Goal: Information Seeking & Learning: Find specific fact

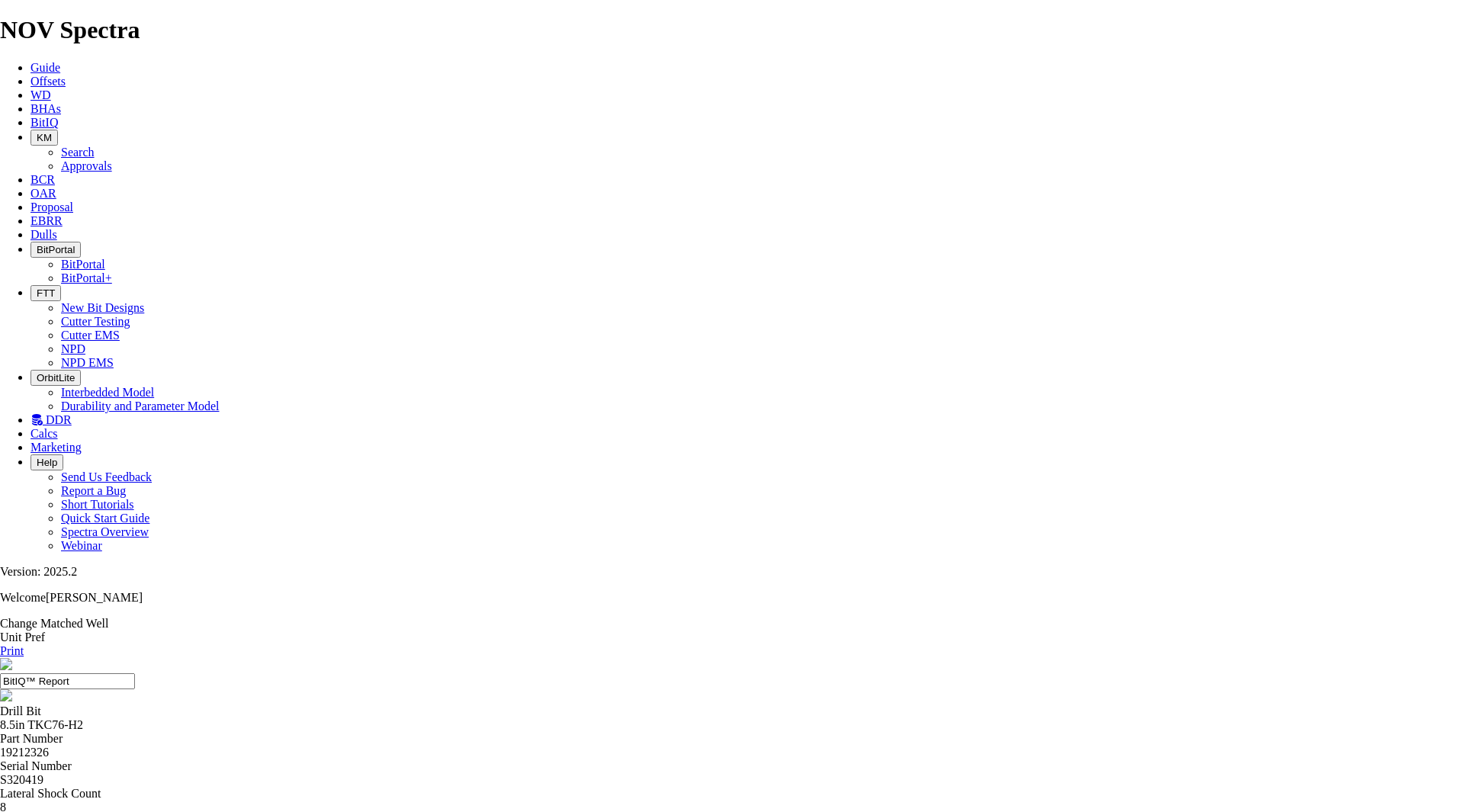
drag, startPoint x: 130, startPoint y: 105, endPoint x: 79, endPoint y: 5, distance: 112.3
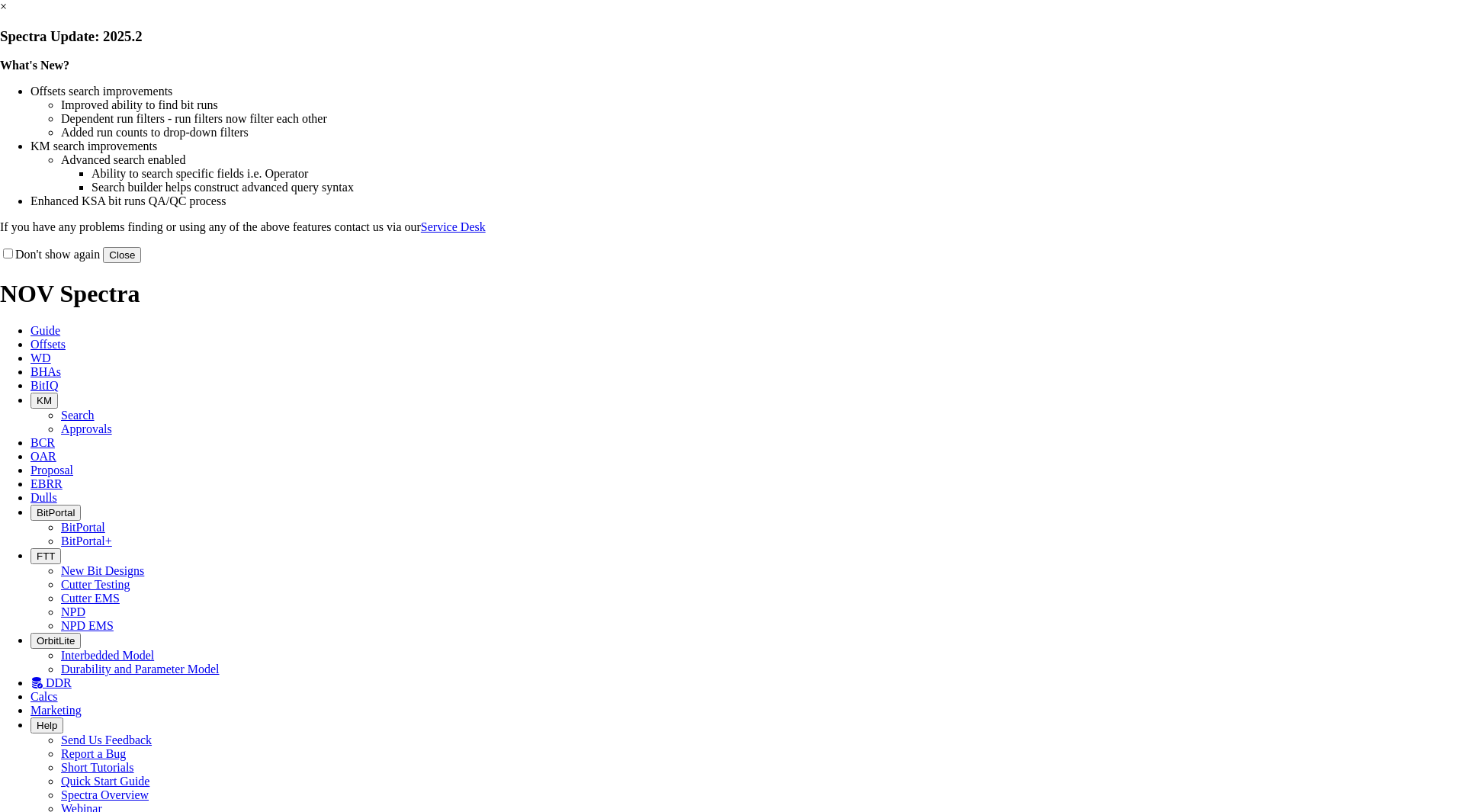
drag, startPoint x: 1019, startPoint y: 413, endPoint x: 1009, endPoint y: 411, distance: 10.2
click at [141, 263] on button "Close" at bounding box center [121, 254] width 38 height 16
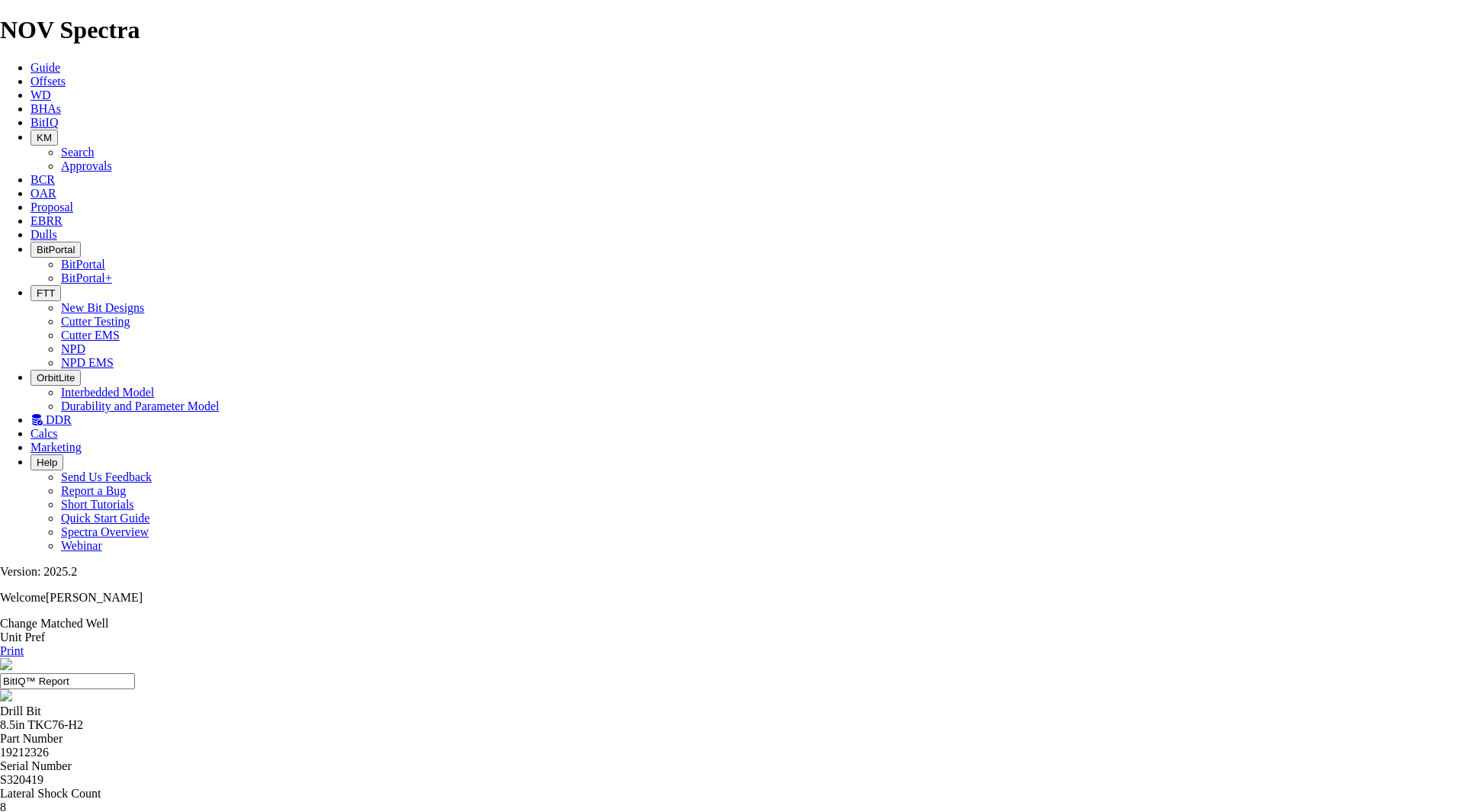
drag, startPoint x: 386, startPoint y: 12, endPoint x: 392, endPoint y: 29, distance: 18.0
click at [30, 116] on icon at bounding box center [30, 121] width 0 height 13
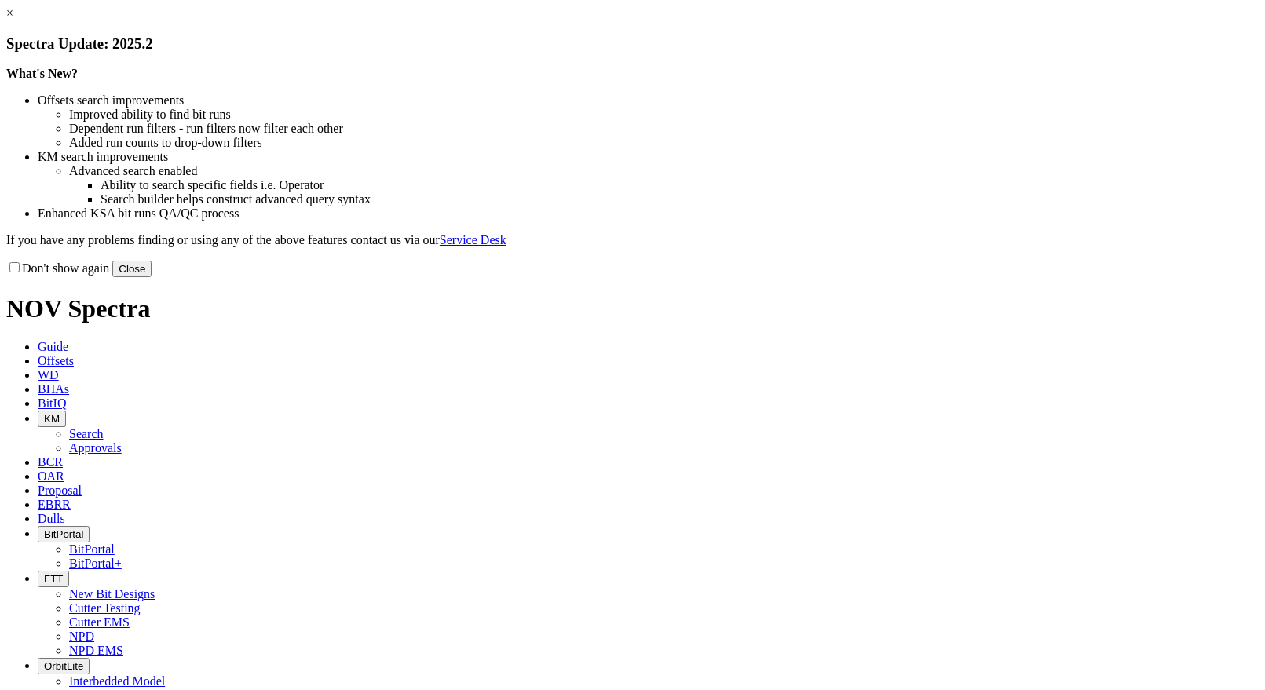
drag, startPoint x: 917, startPoint y: 260, endPoint x: 943, endPoint y: 337, distance: 81.2
click at [917, 164] on li "KM search improvements" at bounding box center [648, 157] width 1221 height 14
click at [152, 277] on button "Close" at bounding box center [131, 269] width 39 height 16
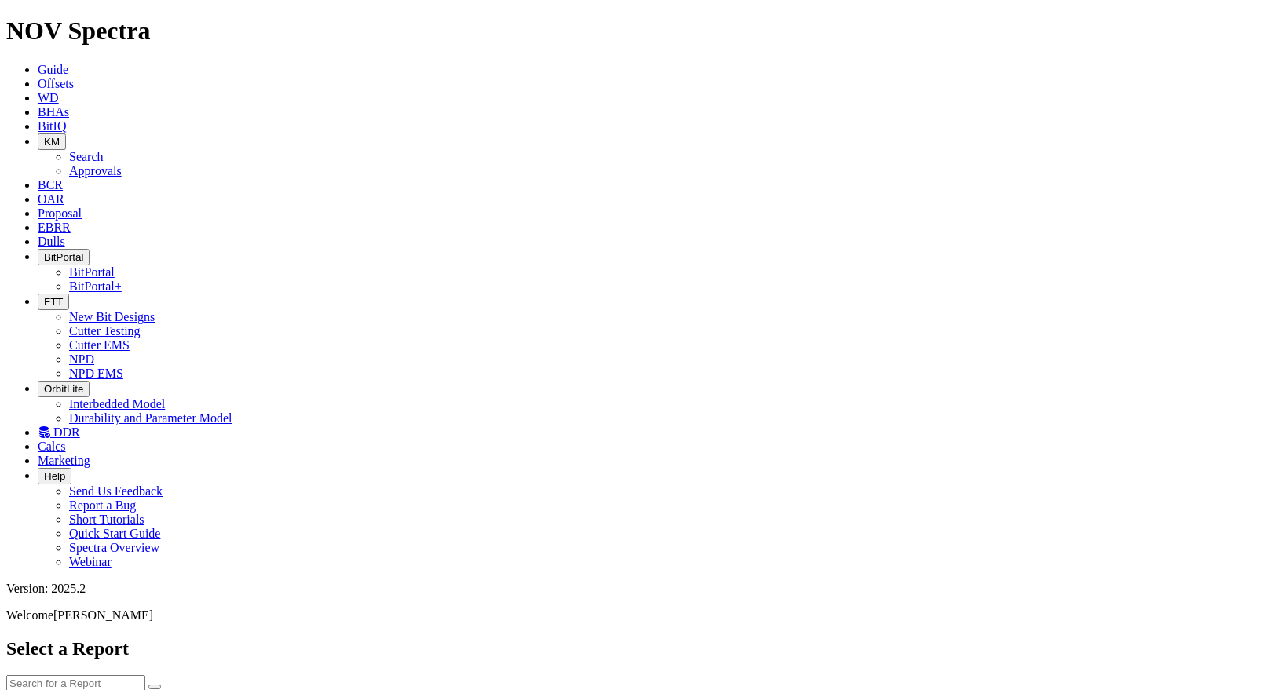
click at [145, 675] on input "text" at bounding box center [75, 683] width 139 height 16
type input "f302703"
click at [148, 685] on button "submit" at bounding box center [154, 687] width 13 height 5
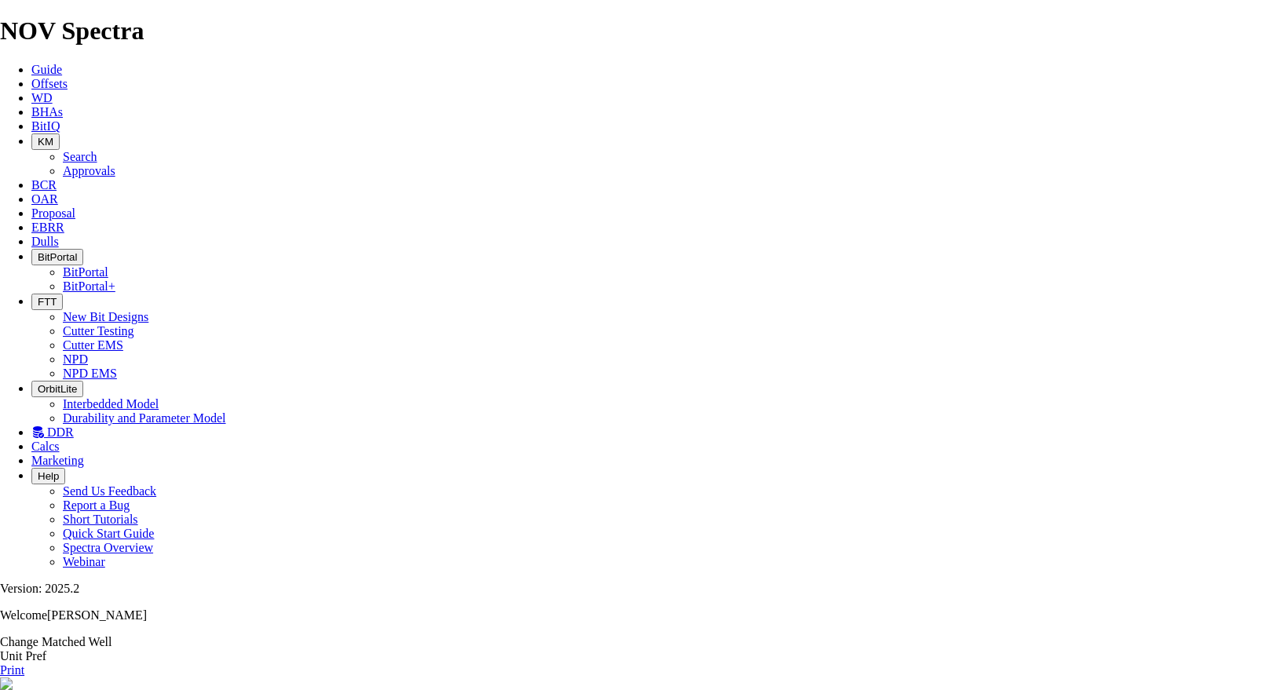
click at [31, 119] on icon at bounding box center [31, 125] width 0 height 13
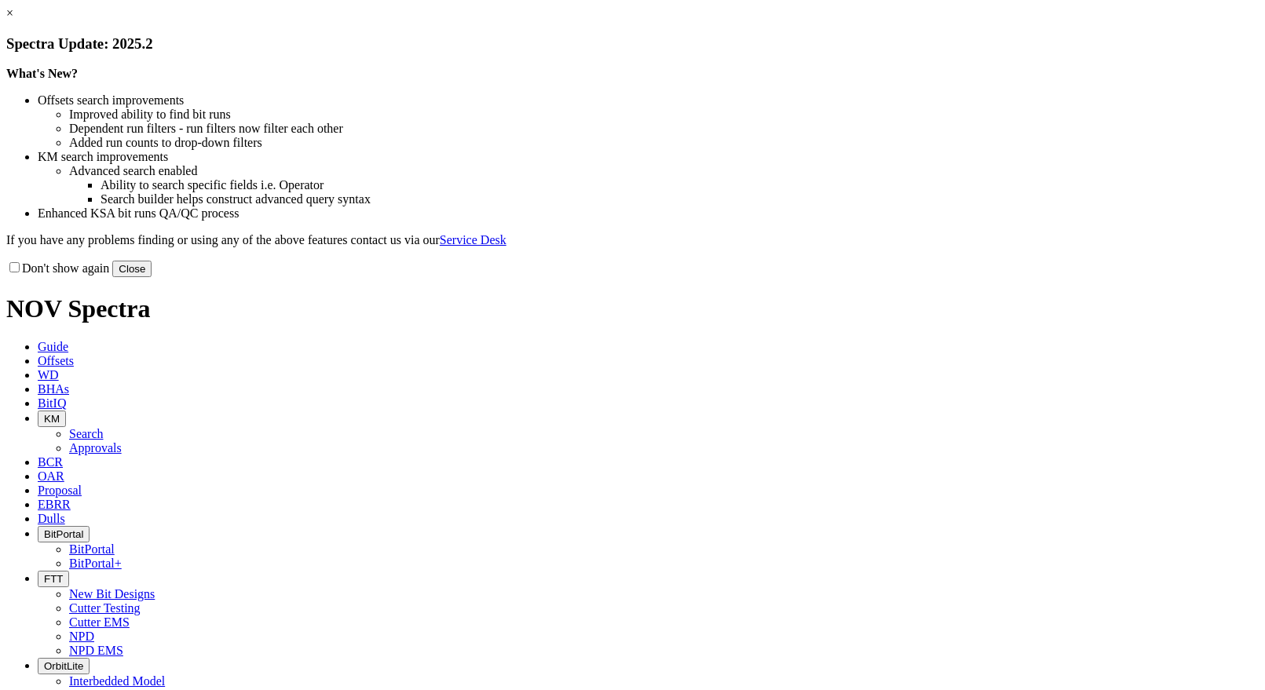
click at [152, 277] on button "Close" at bounding box center [131, 269] width 39 height 16
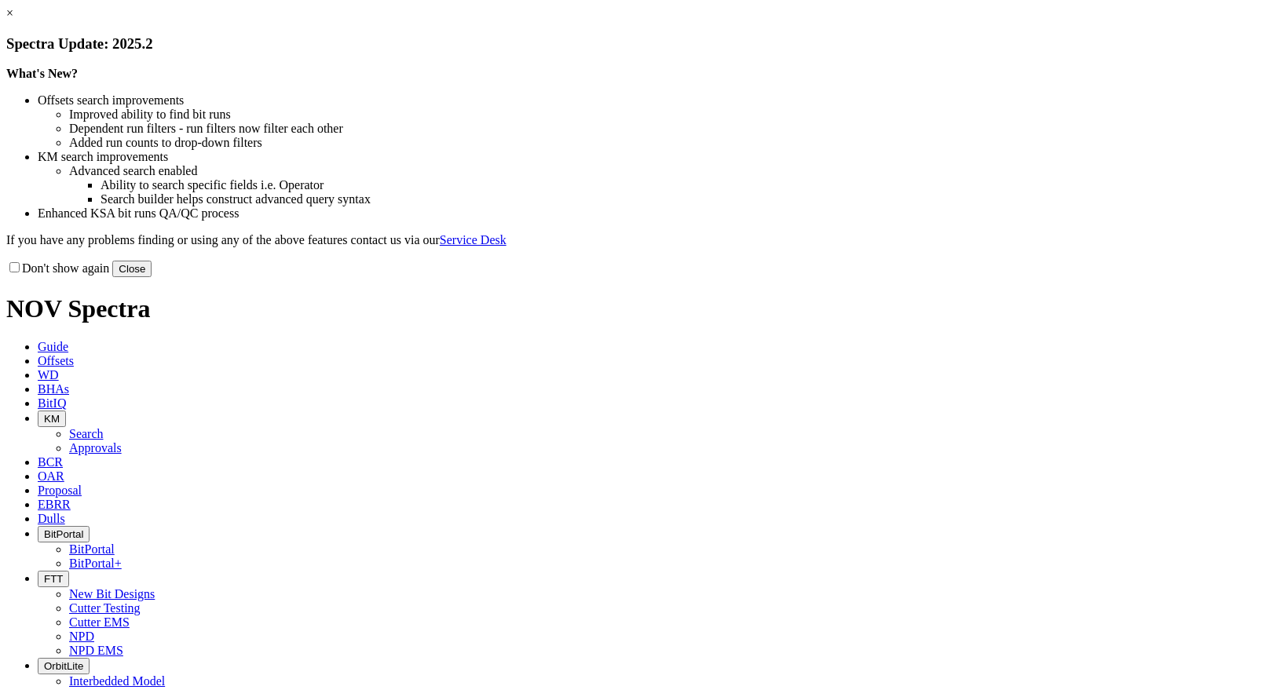
click at [152, 277] on button "Close" at bounding box center [131, 269] width 39 height 16
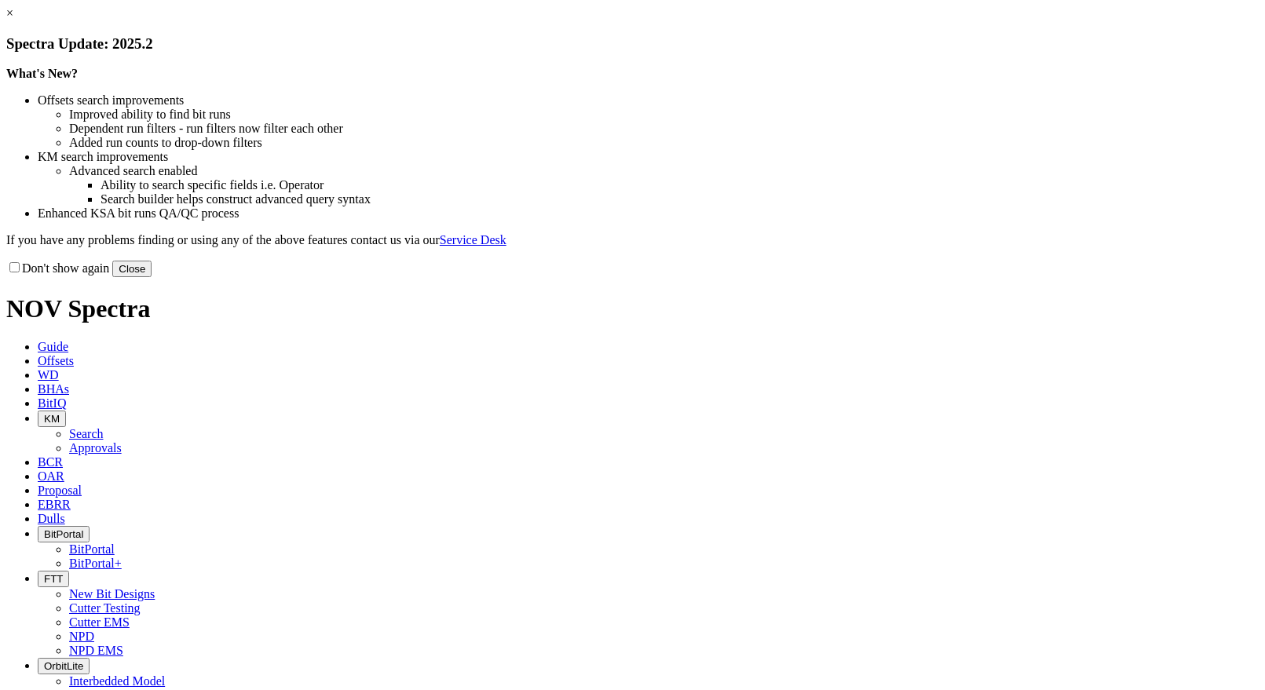
click at [152, 277] on button "Close" at bounding box center [131, 269] width 39 height 16
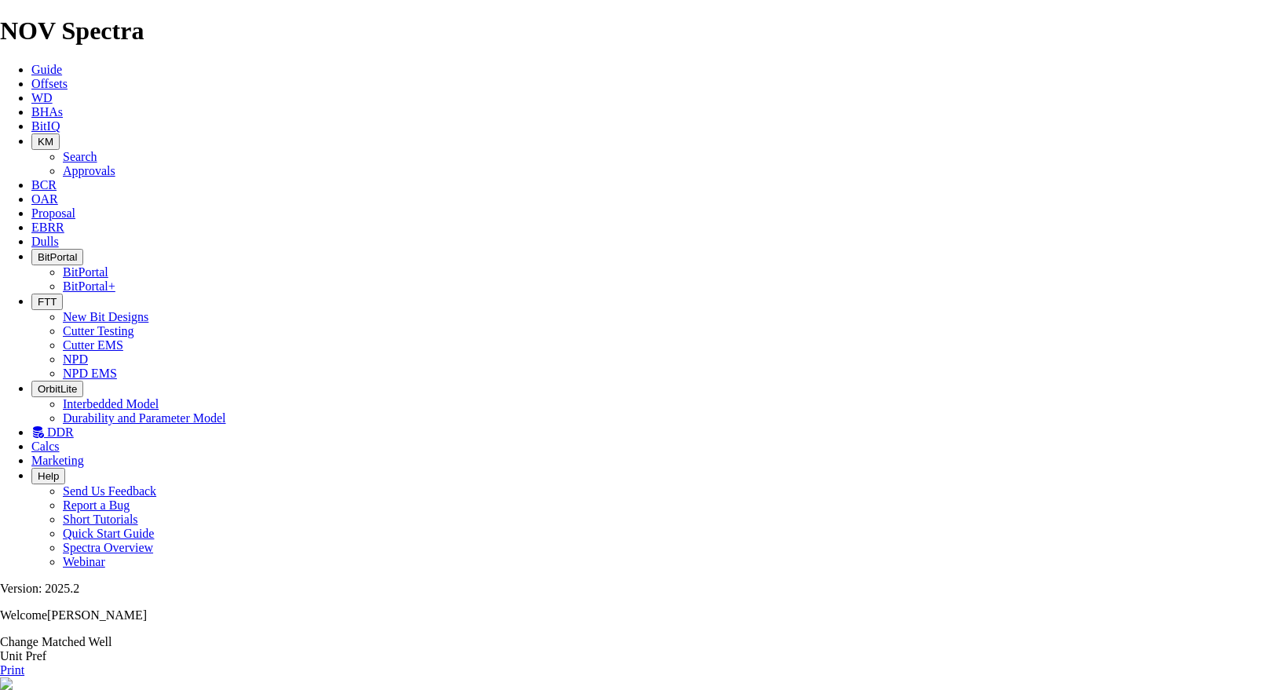
click at [31, 119] on icon at bounding box center [31, 125] width 0 height 13
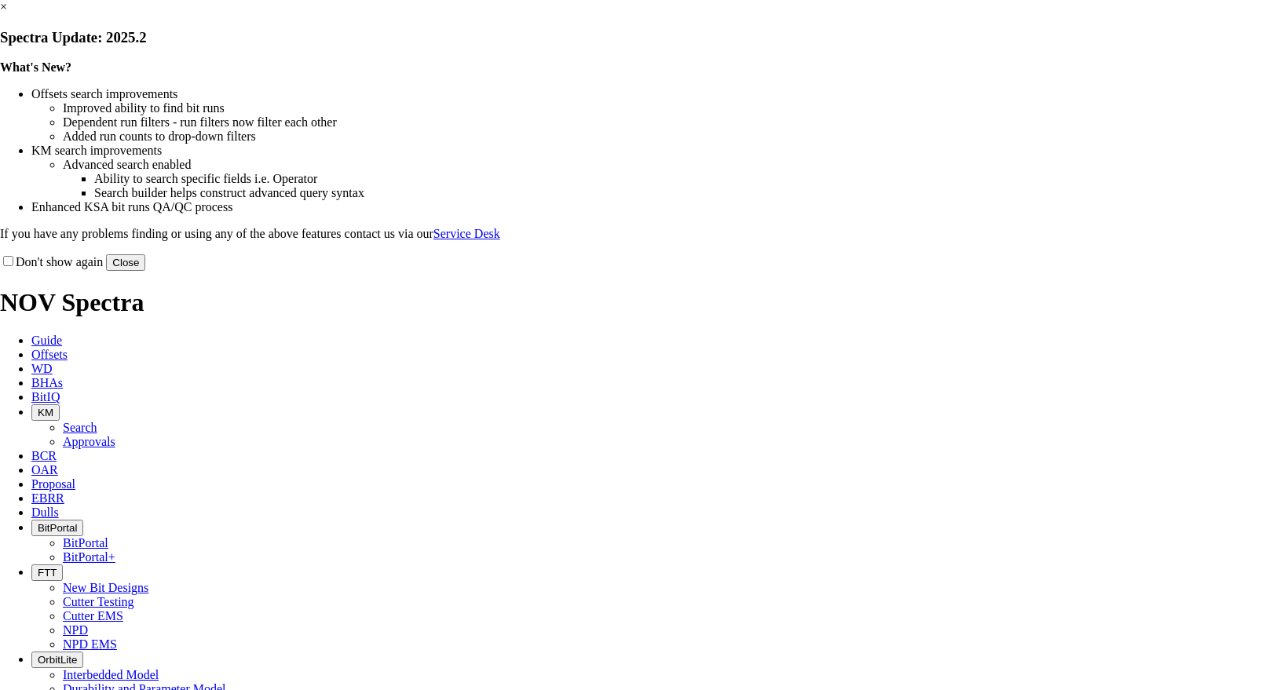
click at [145, 271] on button "Close" at bounding box center [125, 262] width 39 height 16
